Goal: Information Seeking & Learning: Learn about a topic

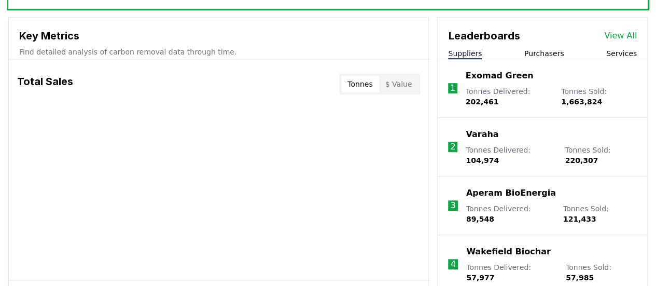
scroll to position [365, 0]
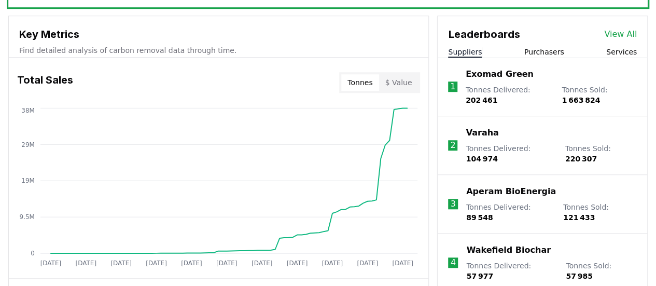
click at [460, 52] on button "Suppliers" at bounding box center [465, 52] width 34 height 10
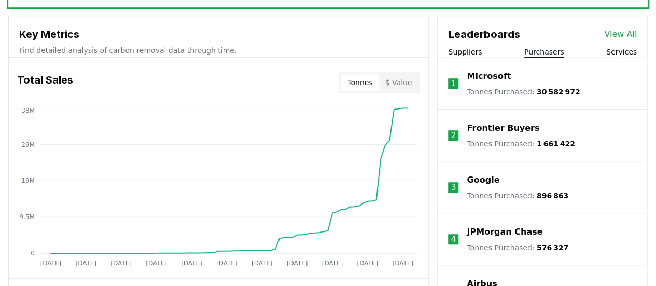
click at [549, 49] on button "Purchasers" at bounding box center [544, 52] width 40 height 10
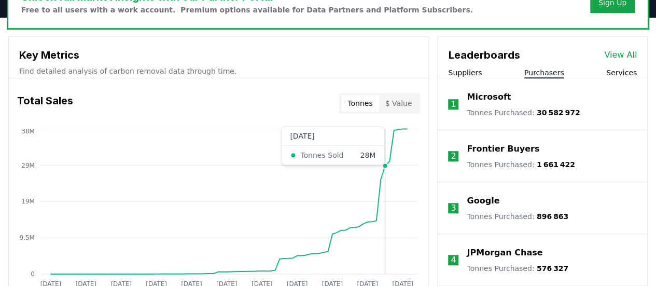
scroll to position [344, 0]
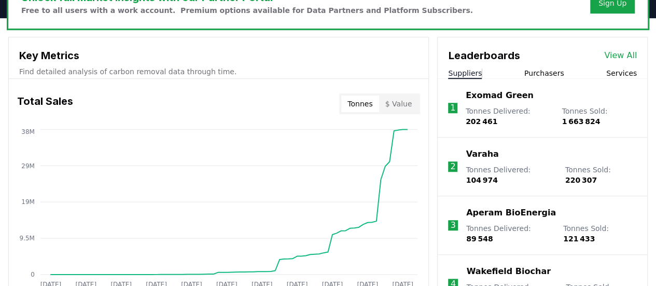
click at [467, 72] on button "Suppliers" at bounding box center [465, 73] width 34 height 10
click at [223, 96] on div "Total Sales Tonnes $ Value" at bounding box center [218, 103] width 419 height 37
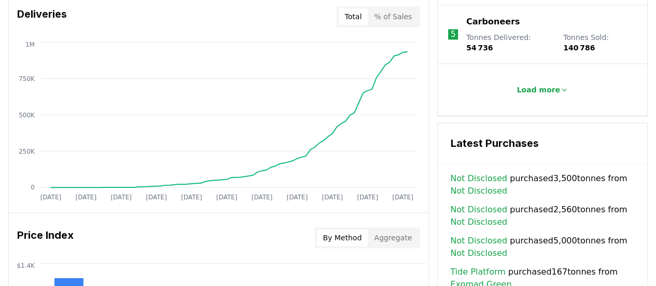
scroll to position [645, 0]
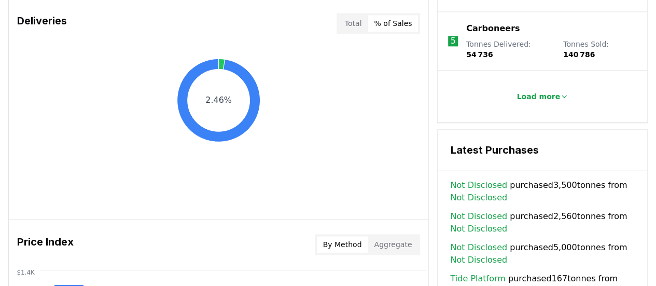
click at [392, 24] on button "% of Sales" at bounding box center [393, 23] width 50 height 17
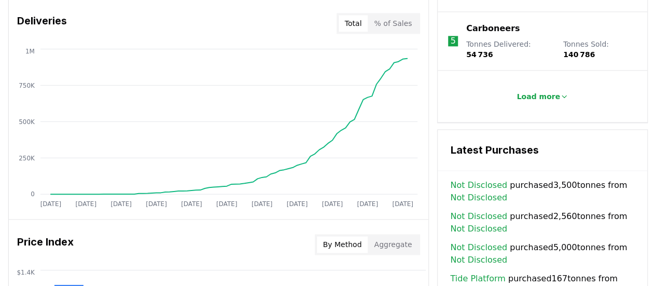
click at [360, 22] on button "Total" at bounding box center [354, 23] width 30 height 17
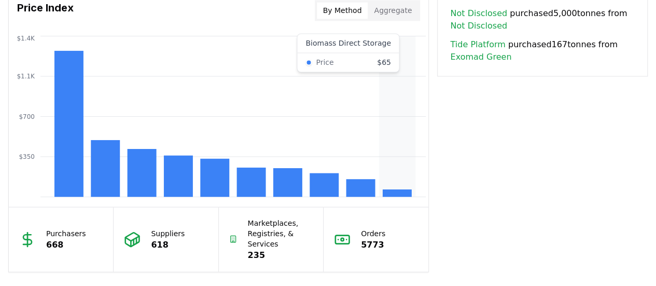
scroll to position [877, 0]
